Goal: Transaction & Acquisition: Purchase product/service

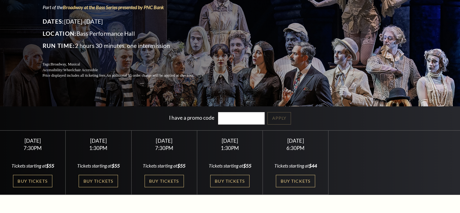
click at [110, 178] on link "Buy Tickets" at bounding box center [98, 181] width 39 height 12
click at [226, 121] on input "I have a promo code" at bounding box center [241, 118] width 47 height 12
type input "19144"
click at [282, 115] on link "Apply" at bounding box center [279, 118] width 24 height 12
click at [104, 176] on link "Buy Tickets" at bounding box center [98, 181] width 39 height 12
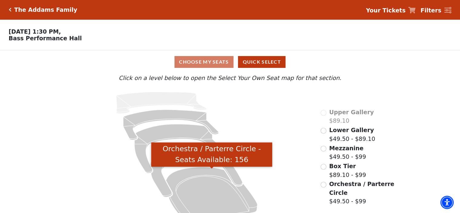
click at [208, 184] on icon "Orchestra / Parterre Circle - Seats Available: 156" at bounding box center [211, 194] width 91 height 55
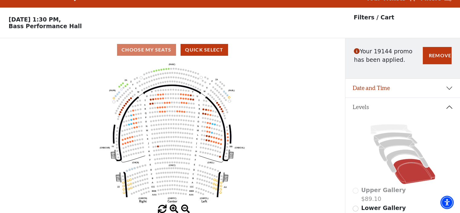
scroll to position [28, 0]
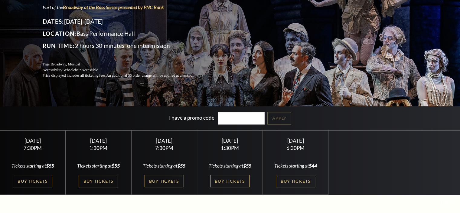
click at [161, 179] on link "Buy Tickets" at bounding box center [164, 181] width 39 height 12
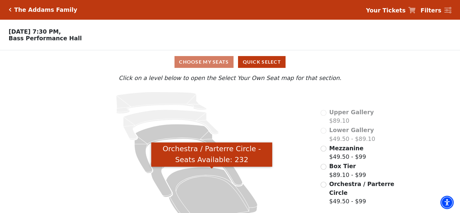
click at [196, 186] on icon "Orchestra / Parterre Circle - Seats Available: 232" at bounding box center [211, 194] width 91 height 55
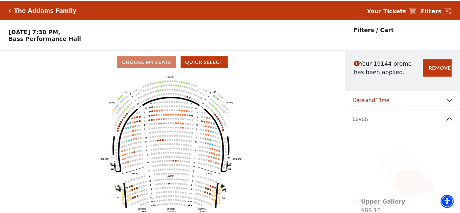
scroll to position [28, 0]
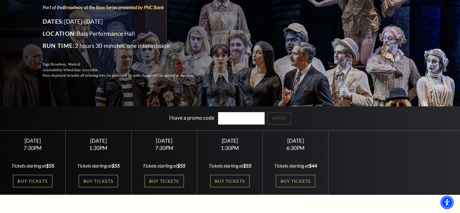
click at [222, 183] on link "Buy Tickets" at bounding box center [229, 181] width 39 height 12
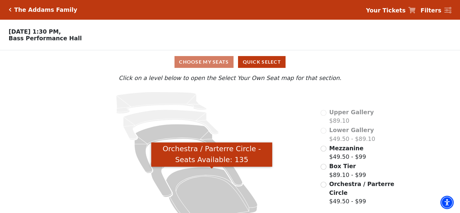
click at [219, 186] on icon "Orchestra / Parterre Circle - Seats Available: 135" at bounding box center [211, 194] width 91 height 55
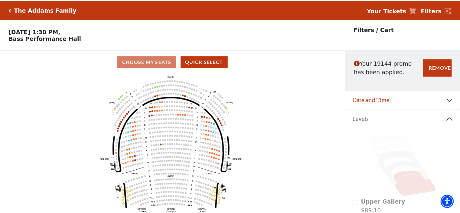
scroll to position [28, 0]
